Goal: Transaction & Acquisition: Purchase product/service

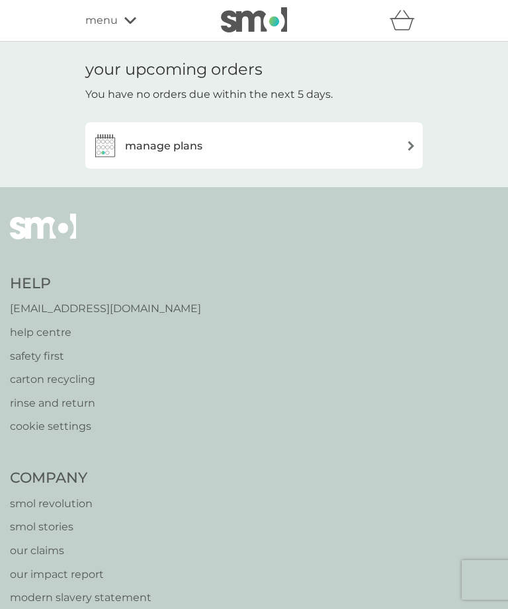
click at [411, 141] on img at bounding box center [411, 146] width 10 height 10
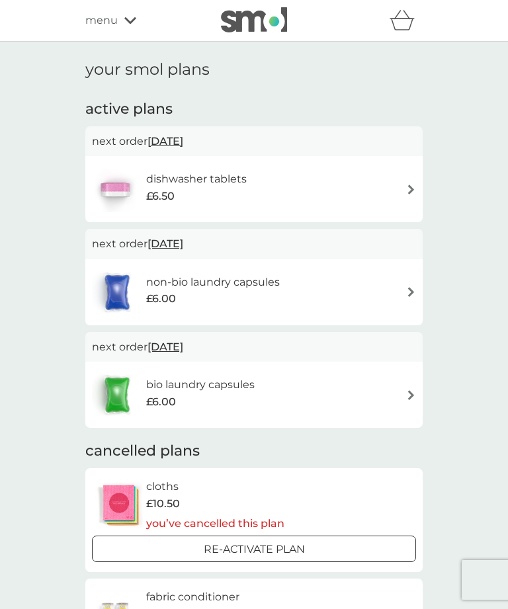
click at [405, 280] on div "non-bio laundry capsules £6.00" at bounding box center [254, 292] width 324 height 46
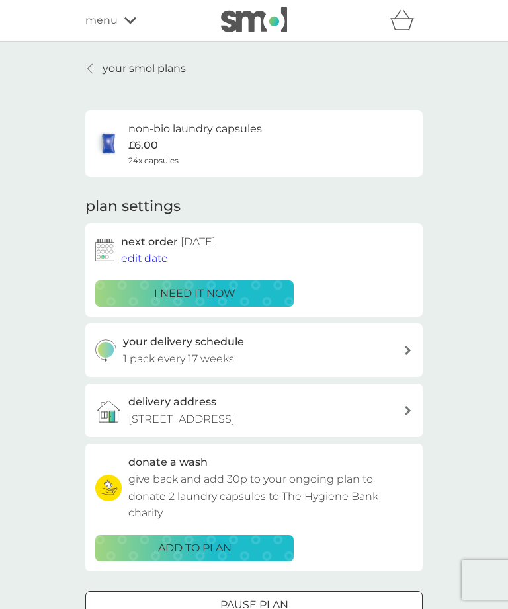
click at [264, 286] on div "i need it now" at bounding box center [194, 293] width 181 height 17
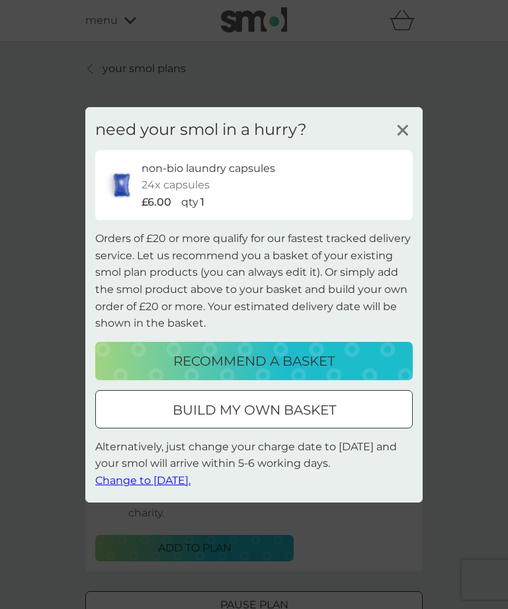
click at [288, 409] on p "build my own basket" at bounding box center [254, 409] width 163 height 21
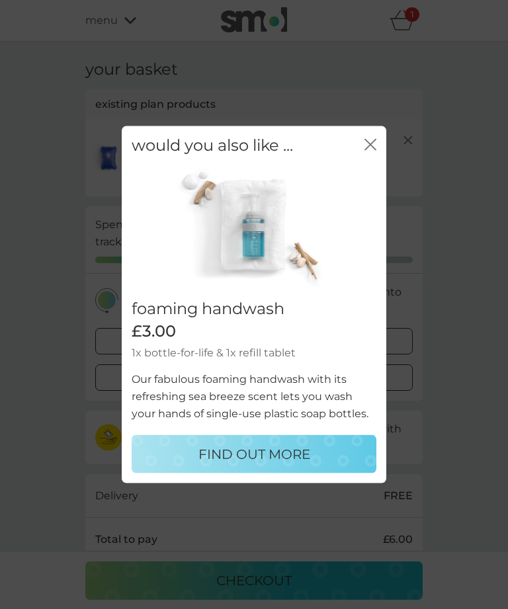
click at [370, 145] on icon "close" at bounding box center [370, 144] width 12 height 12
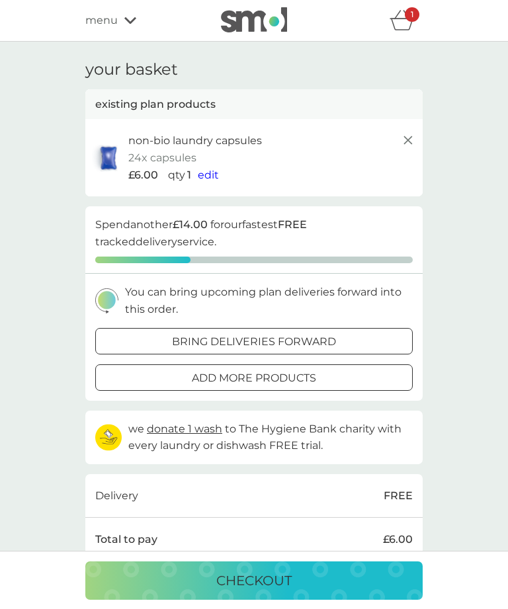
click at [280, 370] on p "add more products" at bounding box center [254, 378] width 124 height 17
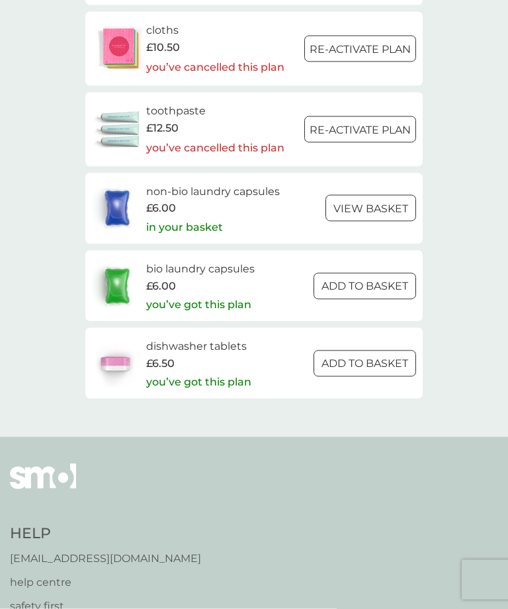
scroll to position [1993, 0]
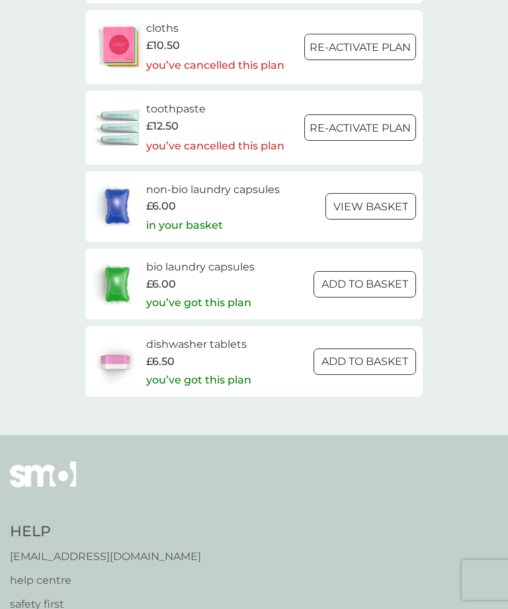
click at [381, 283] on div at bounding box center [381, 283] width 0 height 0
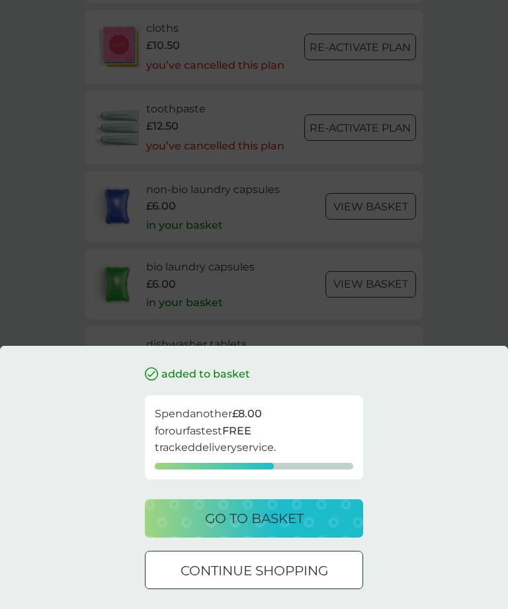
click at [273, 529] on p "go to basket" at bounding box center [254, 518] width 99 height 21
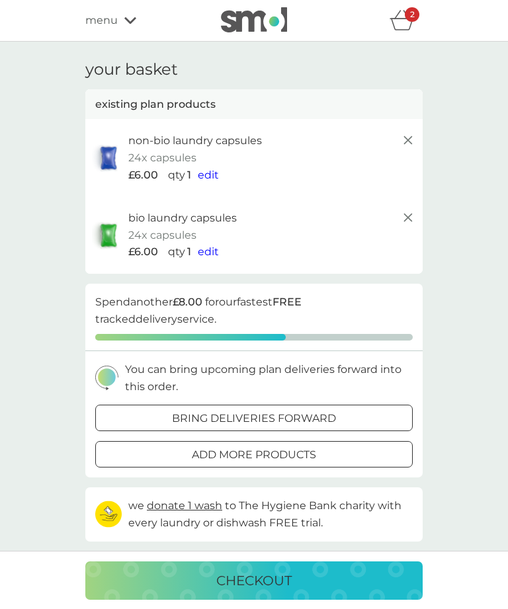
click at [298, 448] on p "add more products" at bounding box center [254, 454] width 124 height 17
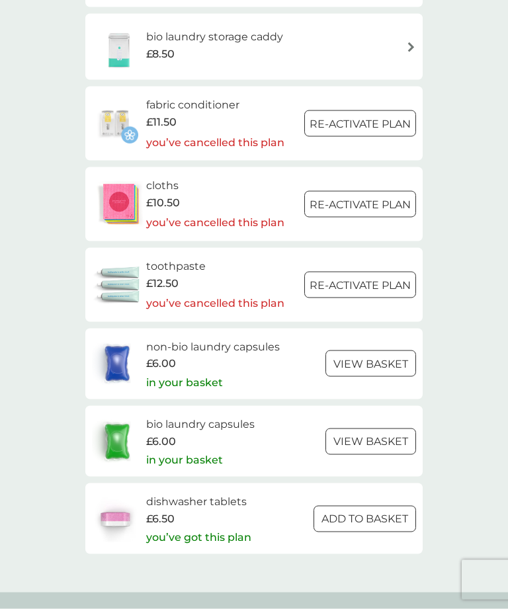
scroll to position [1846, 0]
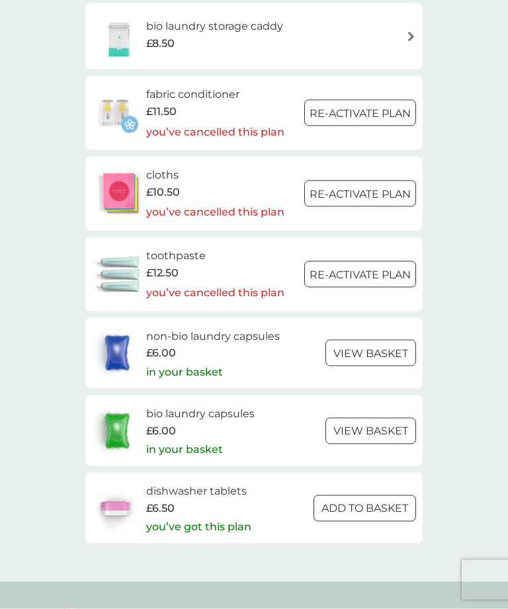
click at [380, 424] on div at bounding box center [371, 431] width 48 height 14
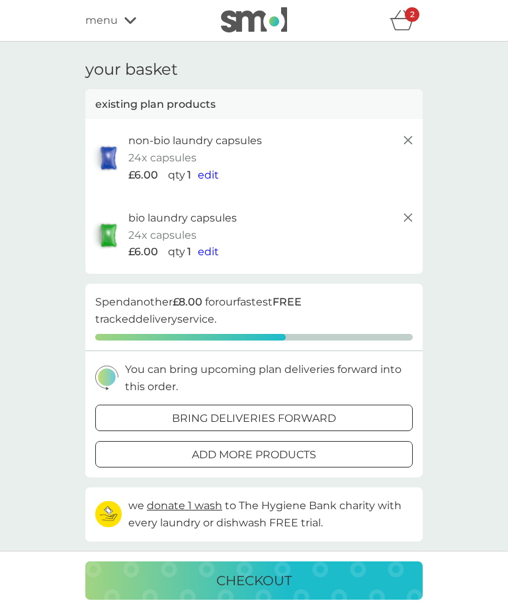
click at [212, 246] on span "edit" at bounding box center [208, 251] width 21 height 13
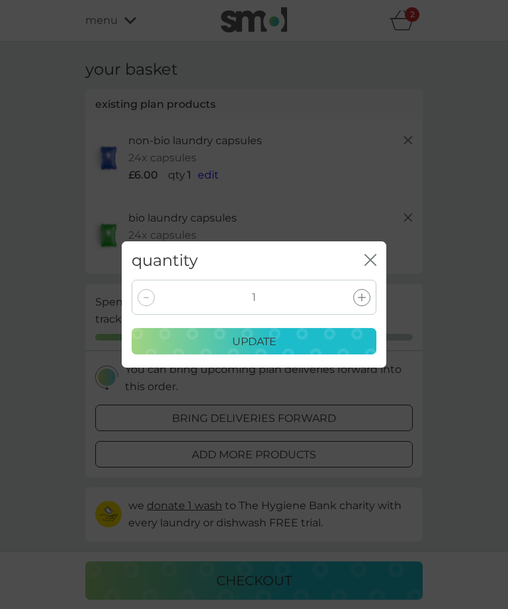
click at [368, 306] on div at bounding box center [361, 297] width 17 height 17
click at [283, 350] on div "update" at bounding box center [253, 341] width 227 height 17
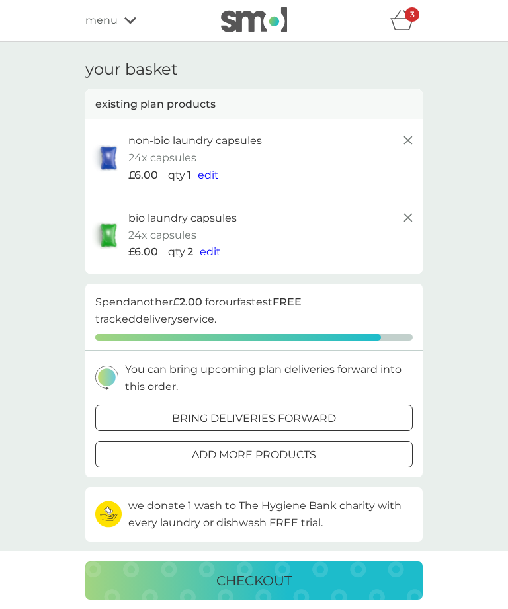
click at [213, 172] on span "edit" at bounding box center [208, 175] width 21 height 13
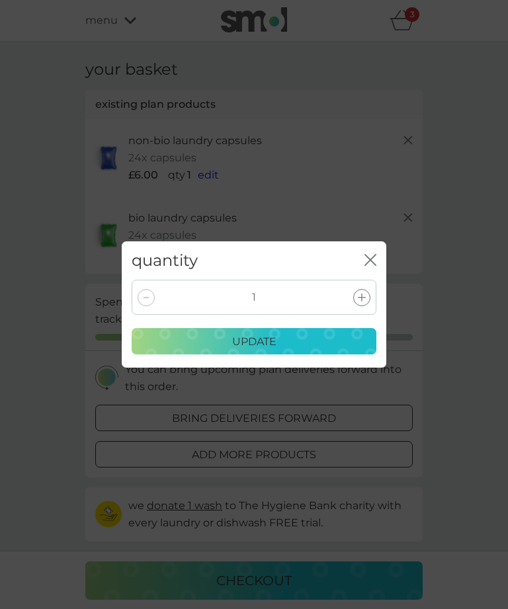
click at [359, 301] on icon at bounding box center [362, 298] width 8 height 8
click at [286, 350] on div "update" at bounding box center [253, 341] width 227 height 17
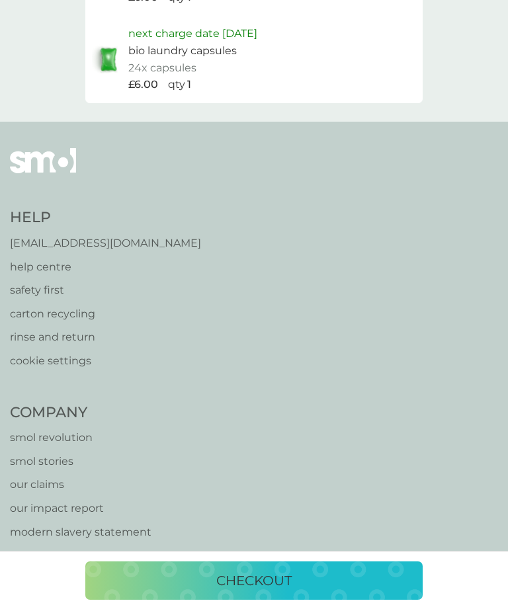
scroll to position [778, 0]
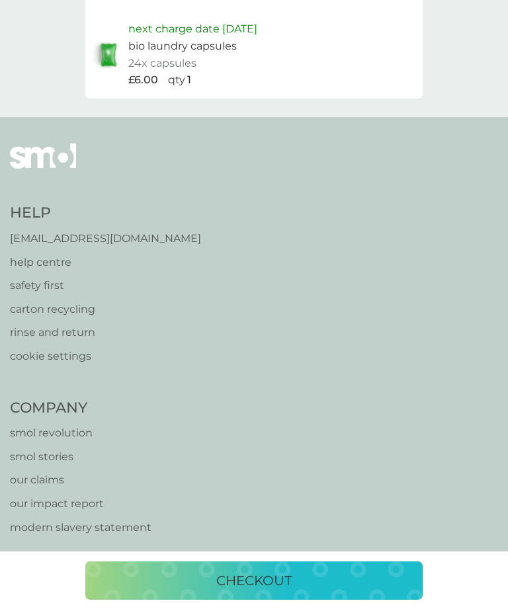
click at [257, 591] on p "checkout" at bounding box center [253, 580] width 75 height 21
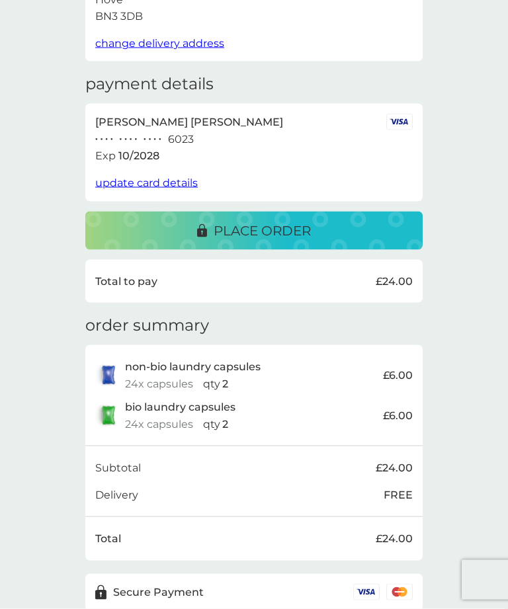
scroll to position [166, 0]
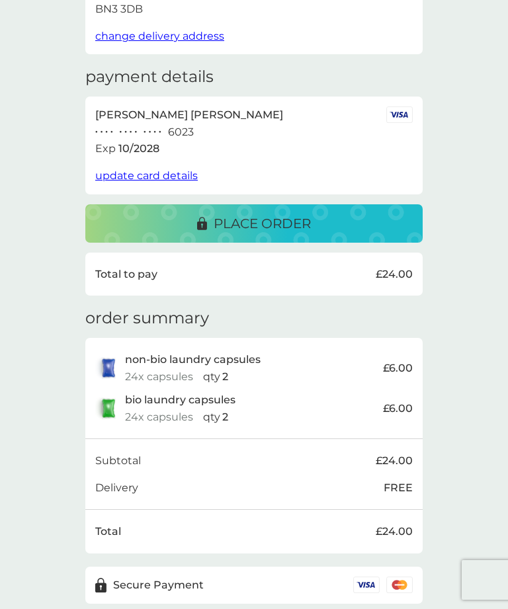
click at [275, 217] on p "place order" at bounding box center [262, 223] width 97 height 21
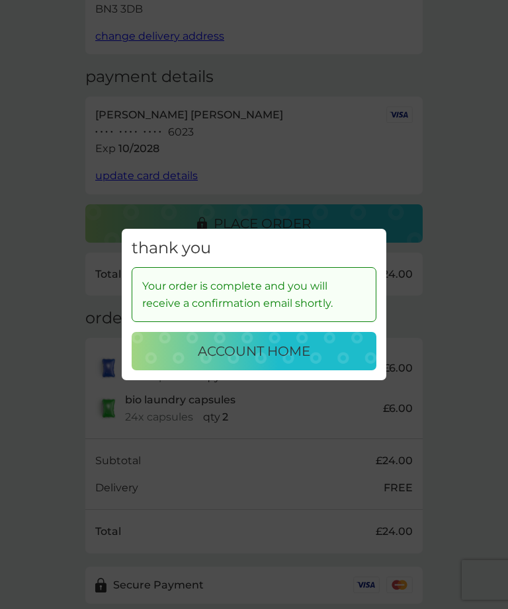
click at [280, 361] on button "account home" at bounding box center [254, 351] width 245 height 38
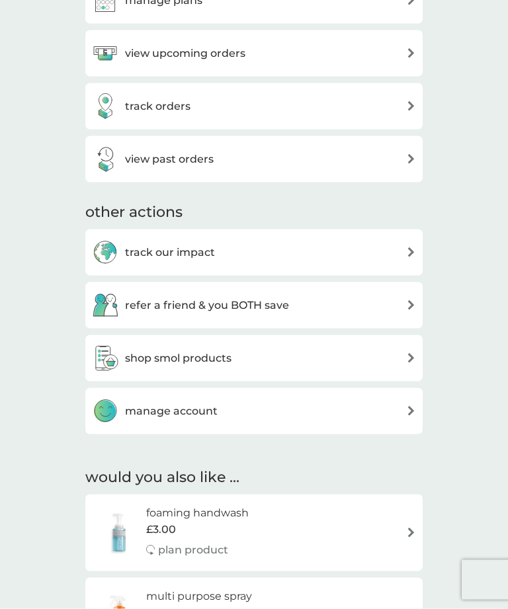
scroll to position [505, 0]
